Goal: Find specific page/section: Find specific page/section

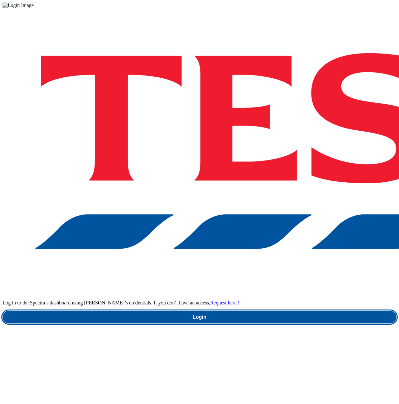
click at [299, 311] on link "Login" at bounding box center [200, 317] width 394 height 13
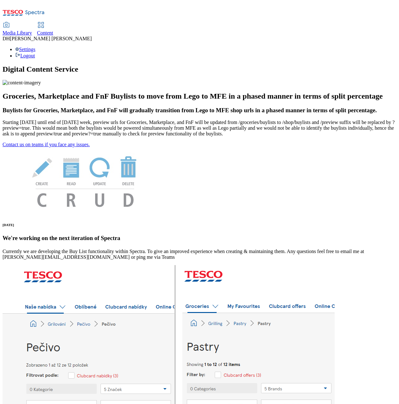
click at [53, 30] on span "Content" at bounding box center [45, 32] width 16 height 5
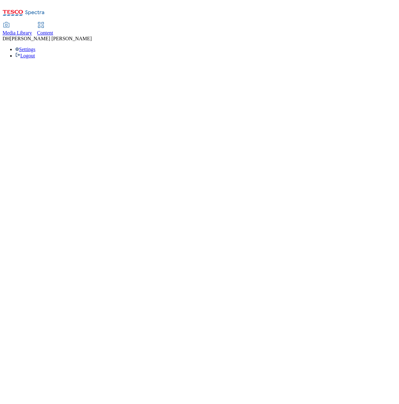
select select "group-comms"
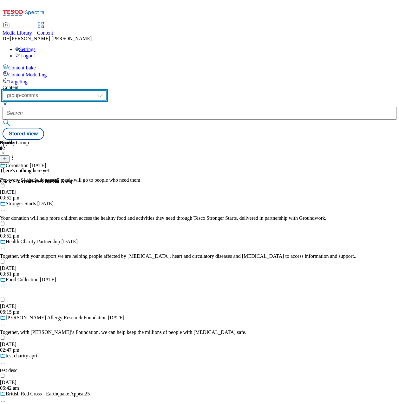
click at [101, 90] on select "dotcom-cz dotcom-hu dotcom-sk fnf-uk ghs-roi ghs-uk group-comms ighs-cz ighs-hu…" at bounding box center [55, 95] width 104 height 10
click at [28, 79] on span "Targeting" at bounding box center [17, 81] width 19 height 5
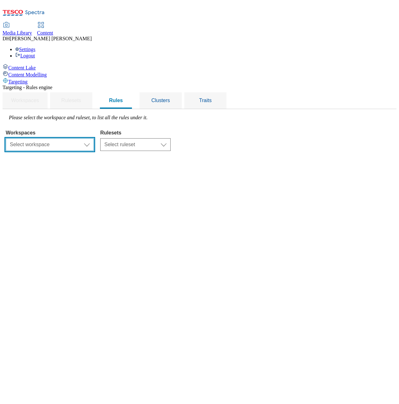
click at [94, 138] on select "Select workspace Content" at bounding box center [50, 144] width 88 height 13
select select "f510054f-adaa-4692-b570-80fa3897127a"
click at [207, 138] on select "Select ruleset dotcom-cz dotcom-hu dotcom-sk ghs-roi ghs-uk ighs-cz ighs-hu igh…" at bounding box center [155, 144] width 111 height 13
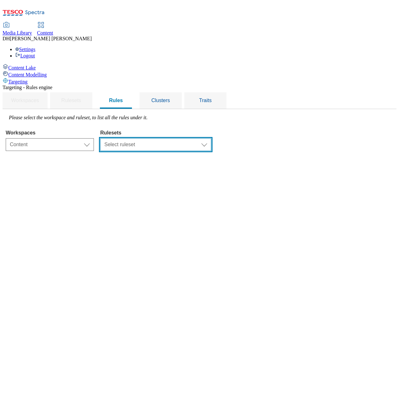
select select "48eb89cc-c22c-49b3-9be3-6f8cd5821d05"
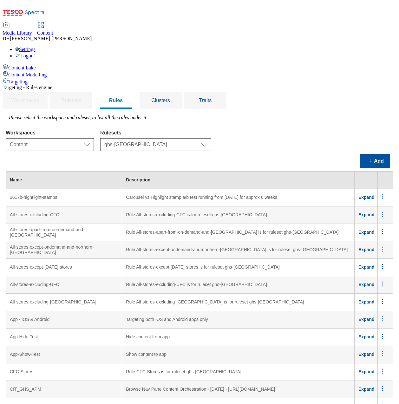
scroll to position [2002, 3]
drag, startPoint x: 102, startPoint y: 176, endPoint x: 121, endPoint y: 150, distance: 32.7
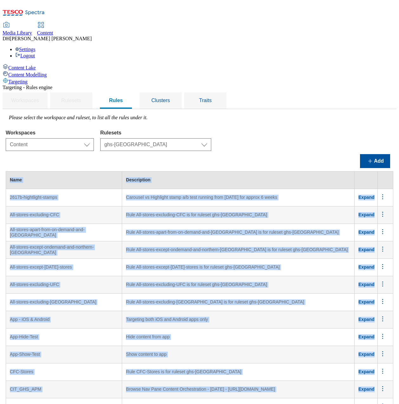
scroll to position [2078, 0]
drag, startPoint x: 123, startPoint y: 138, endPoint x: 78, endPoint y: 137, distance: 45.7
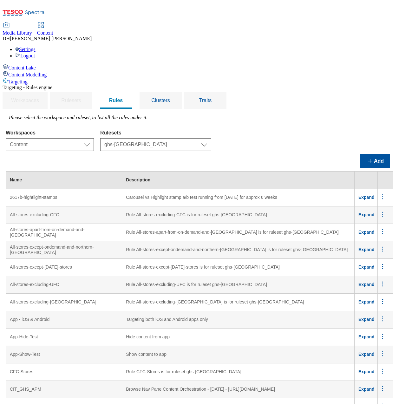
drag, startPoint x: 135, startPoint y: 137, endPoint x: 99, endPoint y: 136, distance: 36.5
